Goal: Check status: Check status

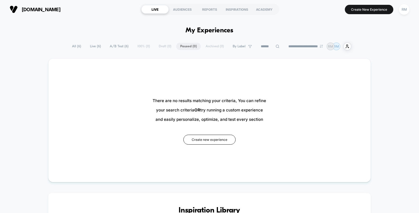
click at [75, 48] on span "All ( 6 )" at bounding box center [76, 46] width 17 height 7
click at [93, 47] on span "Live ( 6 )" at bounding box center [95, 46] width 19 height 7
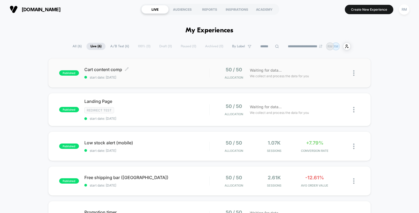
click at [177, 78] on span "start date: [DATE]" at bounding box center [146, 77] width 125 height 4
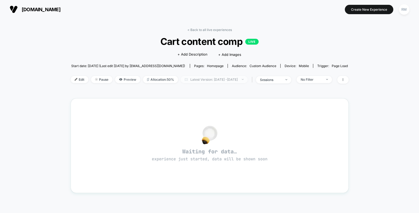
scroll to position [104, 0]
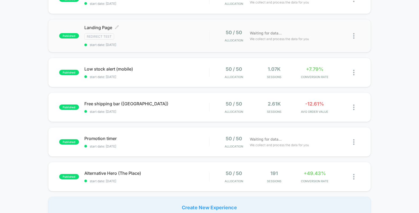
scroll to position [87, 0]
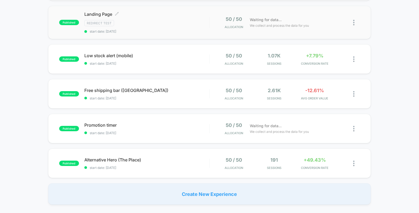
click at [168, 29] on span "start date: [DATE]" at bounding box center [146, 31] width 125 height 4
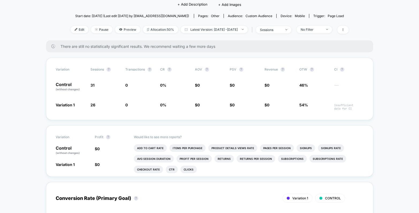
scroll to position [66, 0]
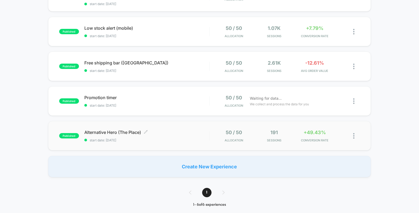
scroll to position [114, 0]
click at [170, 97] on span "Promotion timer Click to edit experience details" at bounding box center [146, 97] width 125 height 5
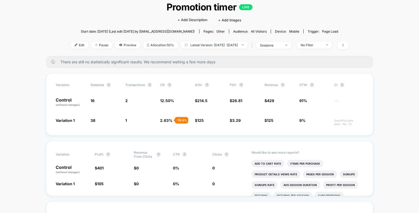
scroll to position [47, 0]
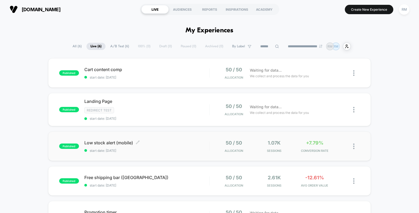
click at [187, 151] on span "start date: [DATE]" at bounding box center [146, 151] width 125 height 4
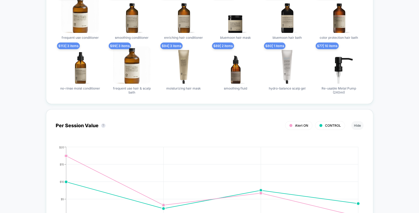
scroll to position [404, 0]
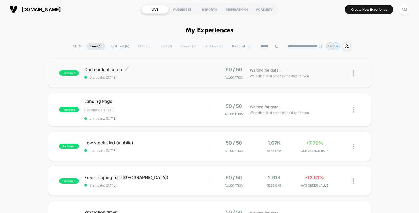
click at [163, 74] on div "Cart content comp Click to edit experience details Click to edit experience det…" at bounding box center [146, 73] width 125 height 13
